Goal: Task Accomplishment & Management: Manage account settings

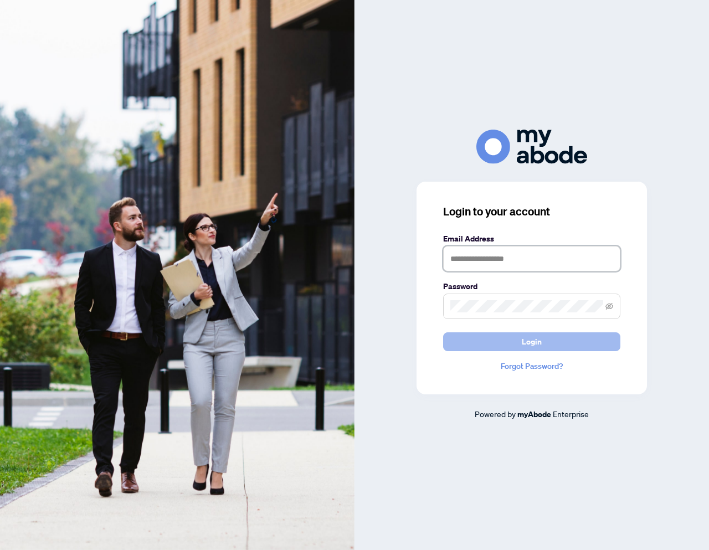
type input "**********"
click at [487, 342] on button "Login" at bounding box center [531, 341] width 177 height 19
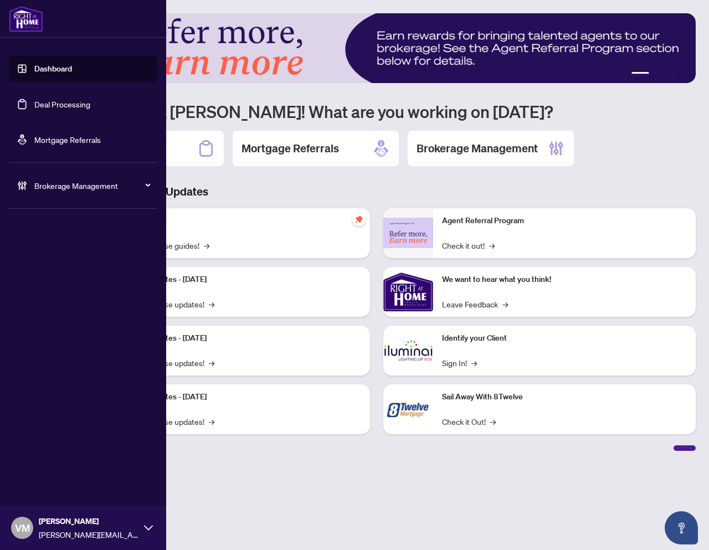
click at [148, 181] on span "Brokerage Management" at bounding box center [91, 185] width 115 height 12
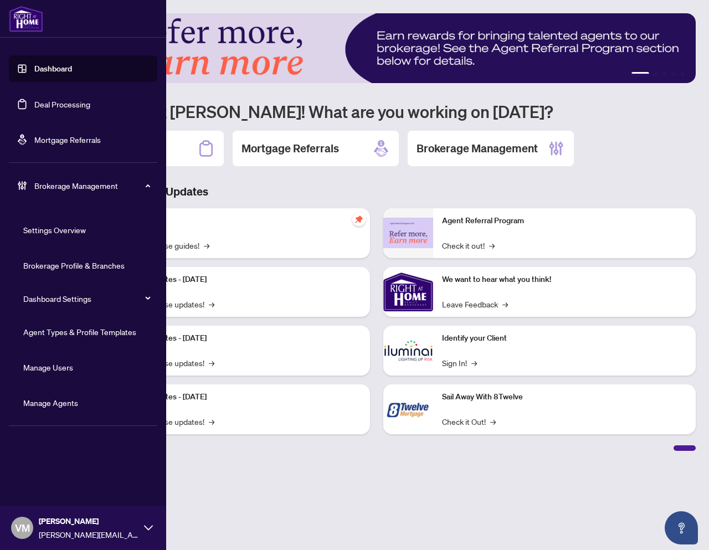
click at [48, 399] on link "Manage Agents" at bounding box center [50, 403] width 55 height 10
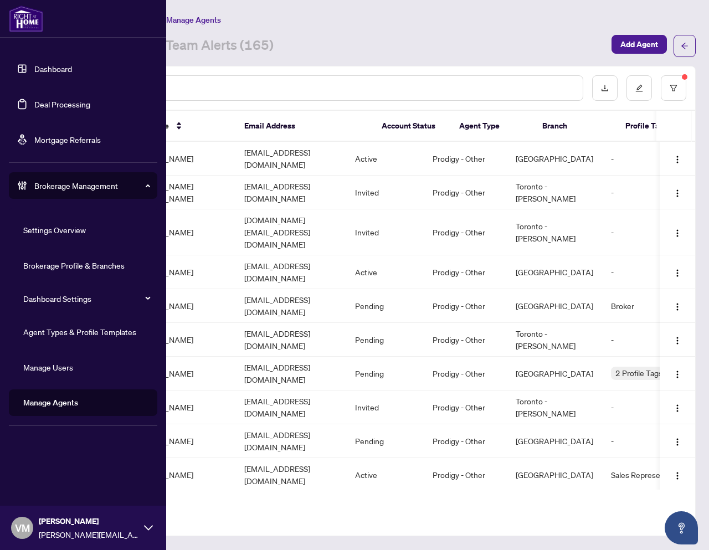
click at [73, 329] on link "Agent Types & Profile Templates" at bounding box center [79, 332] width 113 height 10
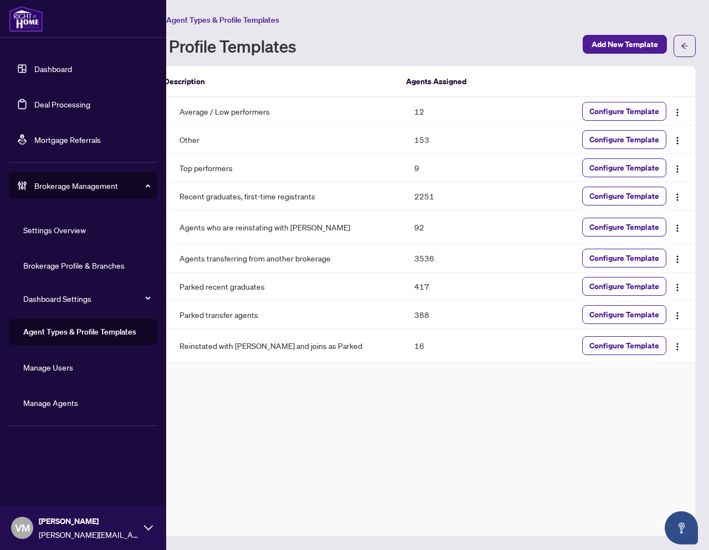
click at [47, 372] on link "Manage Users" at bounding box center [48, 367] width 50 height 10
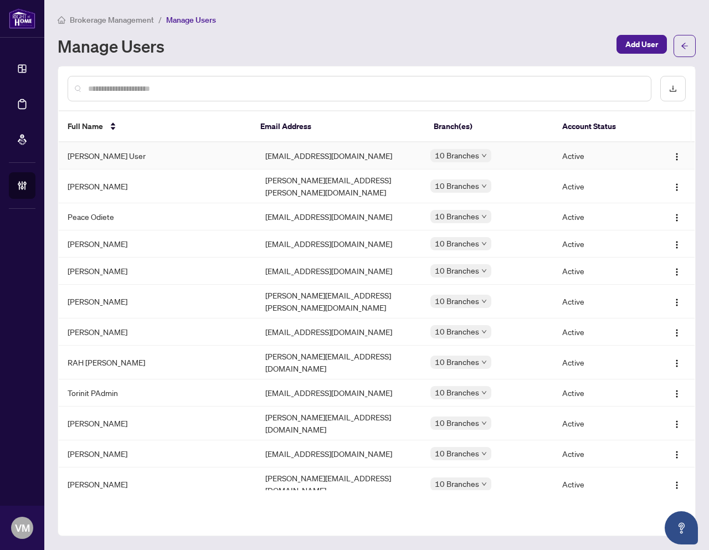
click at [101, 156] on td "[PERSON_NAME] User" at bounding box center [158, 155] width 198 height 27
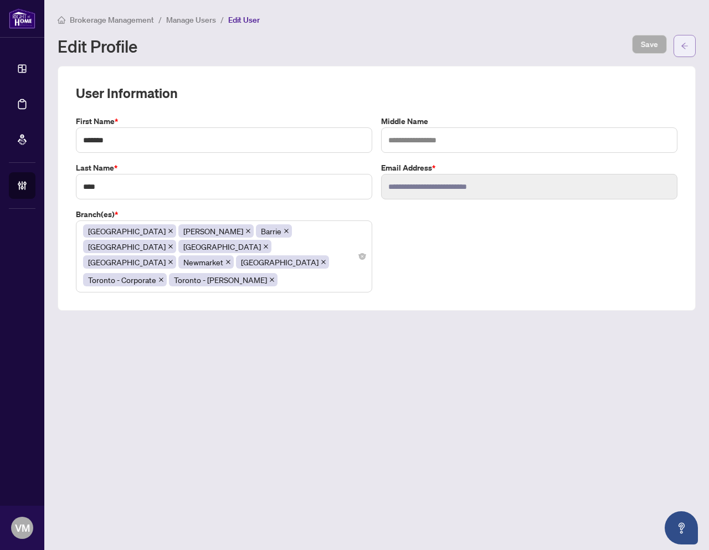
click at [682, 45] on icon "arrow-left" at bounding box center [684, 46] width 7 height 6
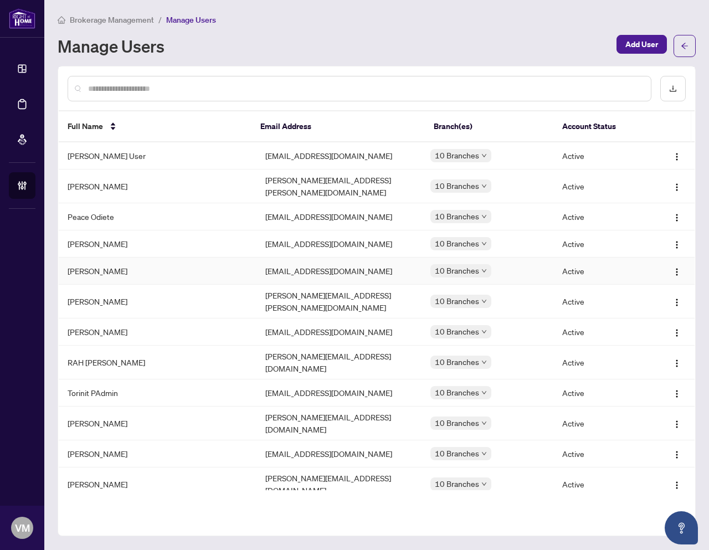
click at [109, 269] on td "[PERSON_NAME]" at bounding box center [158, 271] width 198 height 27
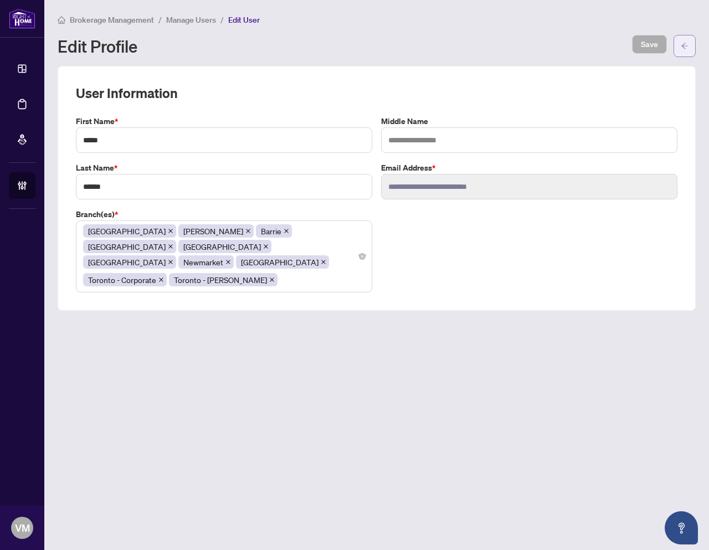
click at [685, 44] on icon "arrow-left" at bounding box center [685, 46] width 8 height 8
